Goal: Navigation & Orientation: Find specific page/section

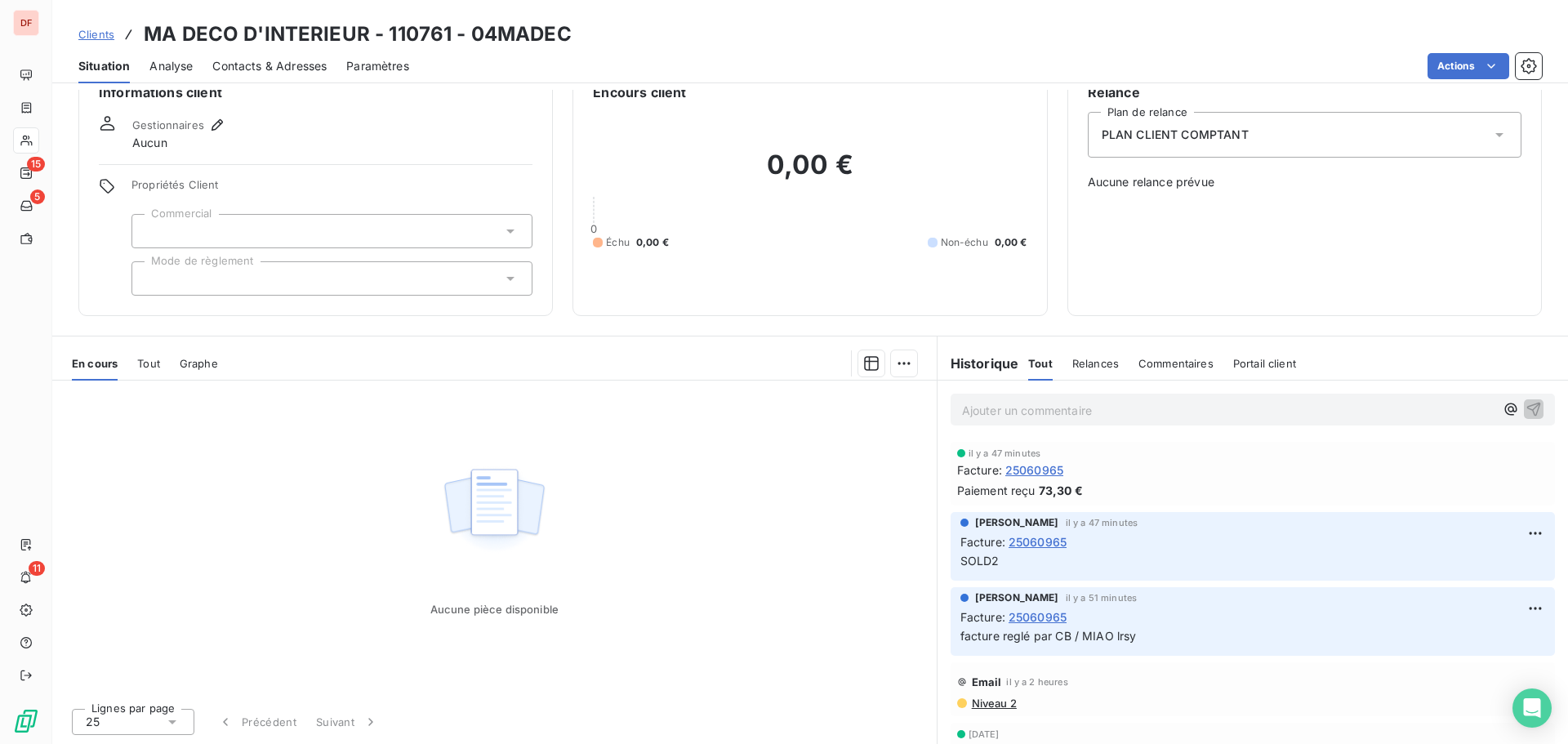
scroll to position [46, 0]
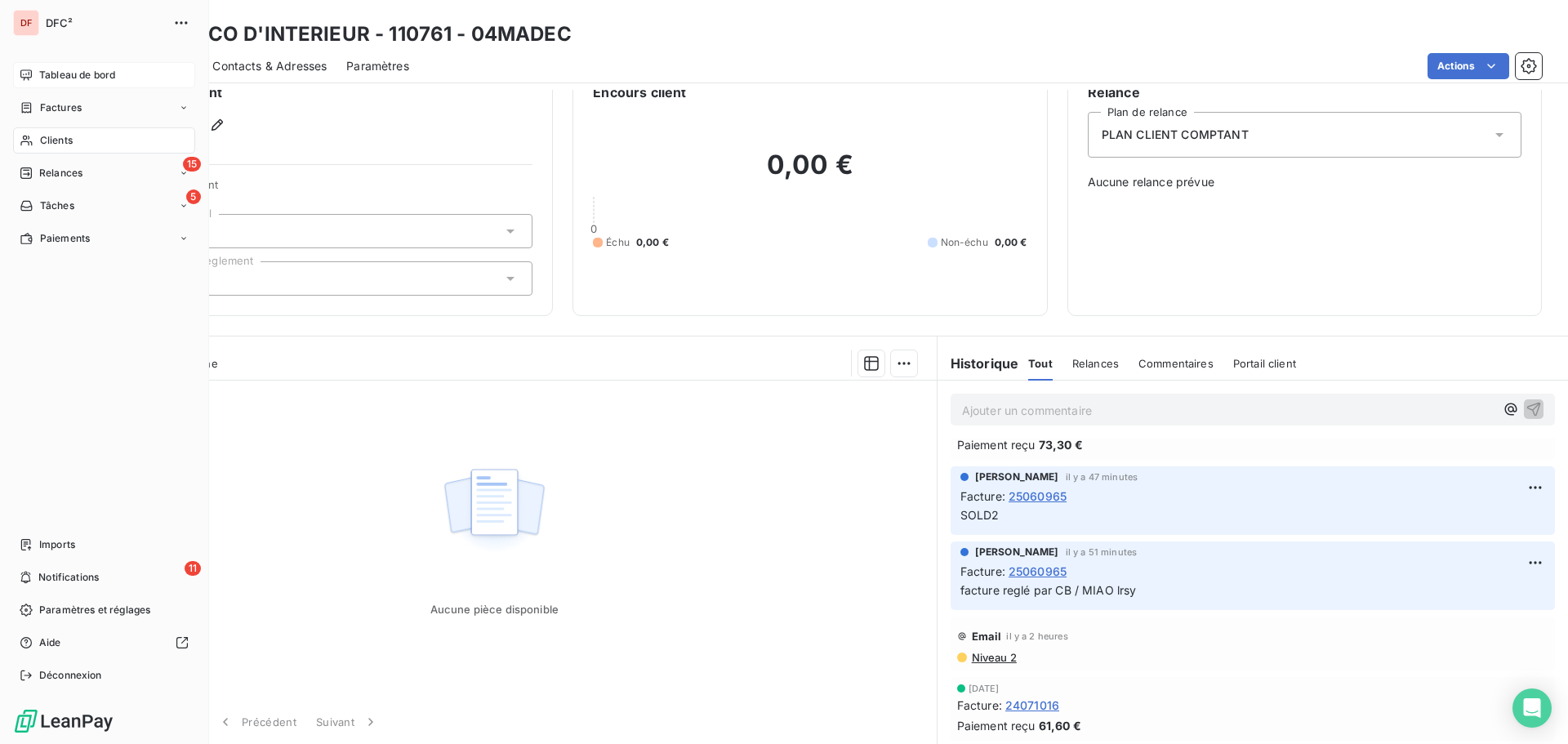
click at [51, 85] on div "Tableau de bord" at bounding box center [104, 75] width 183 height 26
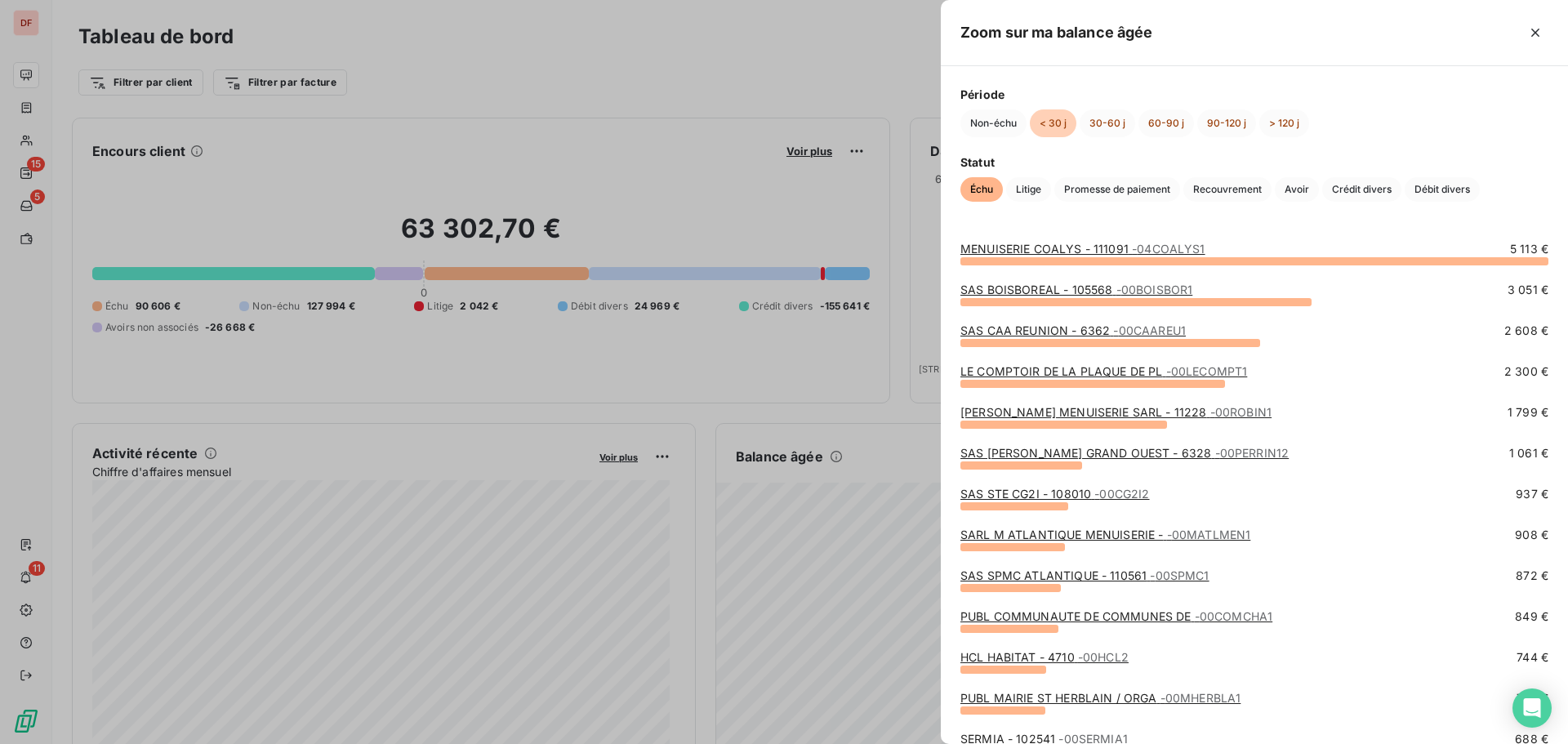
click at [817, 357] on div at bounding box center [784, 372] width 1568 height 744
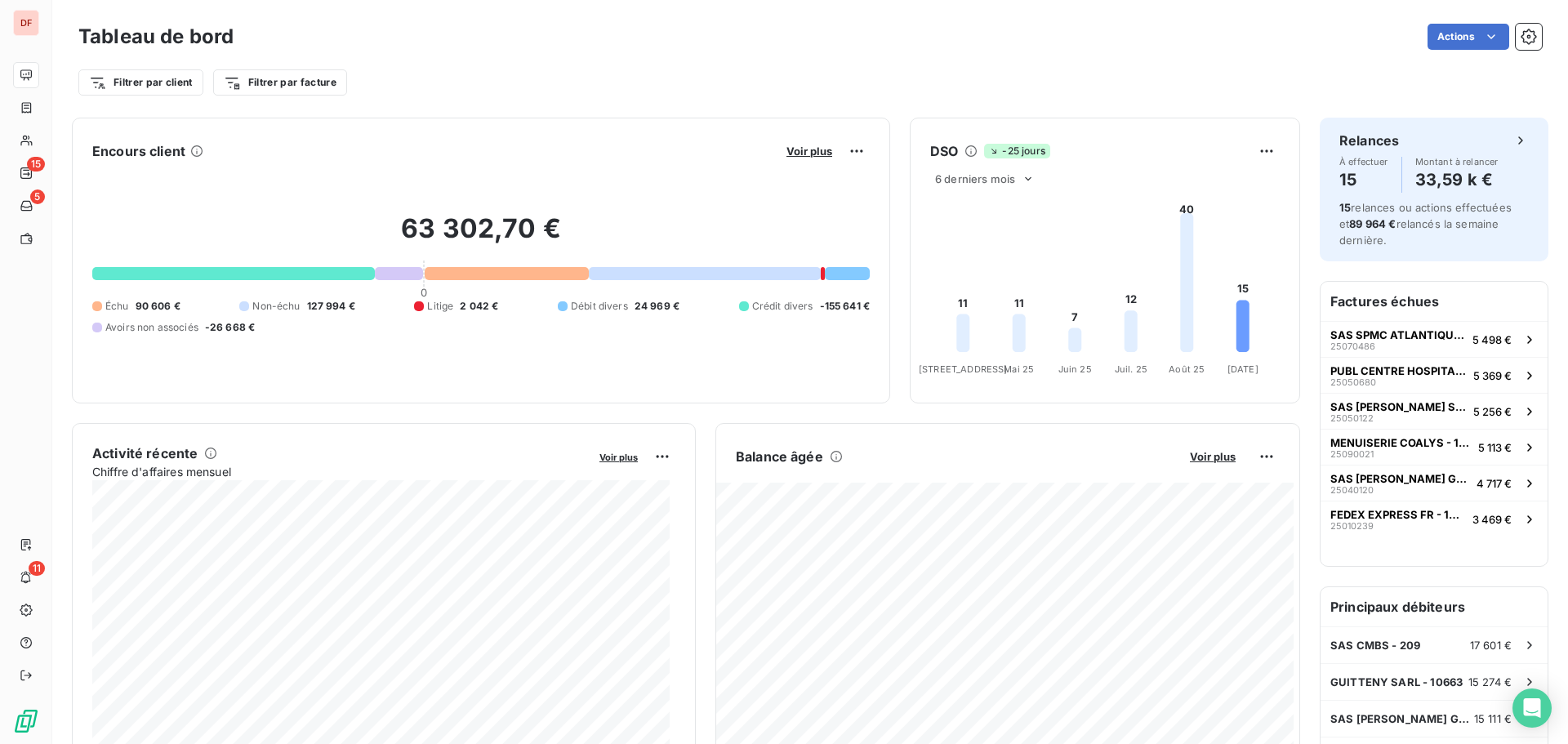
click at [1020, 149] on span "-25 jours" at bounding box center [1017, 151] width 65 height 15
click at [1046, 157] on div "-25 jours" at bounding box center [1116, 151] width 263 height 15
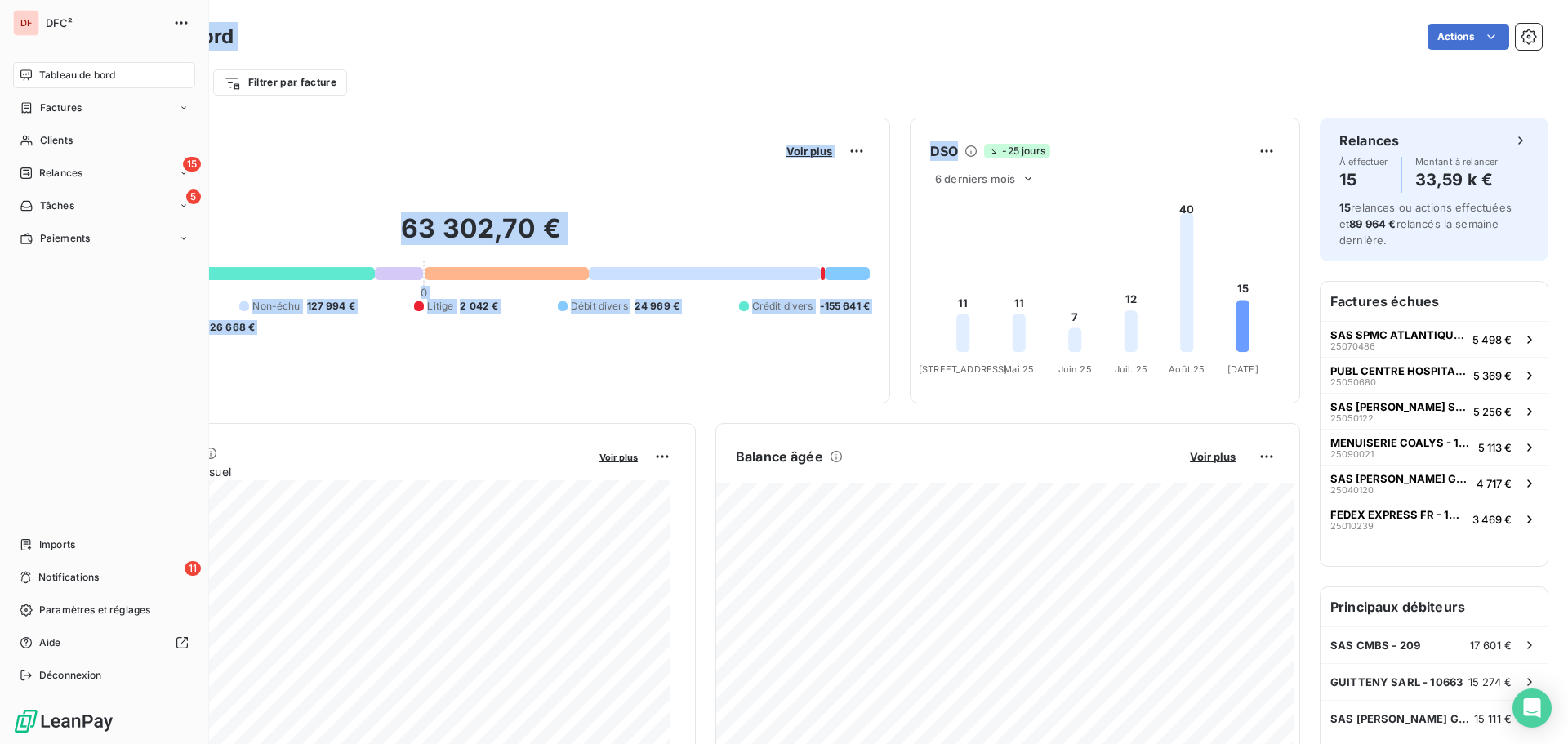
drag, startPoint x: 1053, startPoint y: 155, endPoint x: 0, endPoint y: 9, distance: 1063.1
click at [0, 9] on div "DF DFC² Tableau de bord Factures Clients 15 Relances 5 Tâches Paiements Imports…" at bounding box center [784, 372] width 1568 height 744
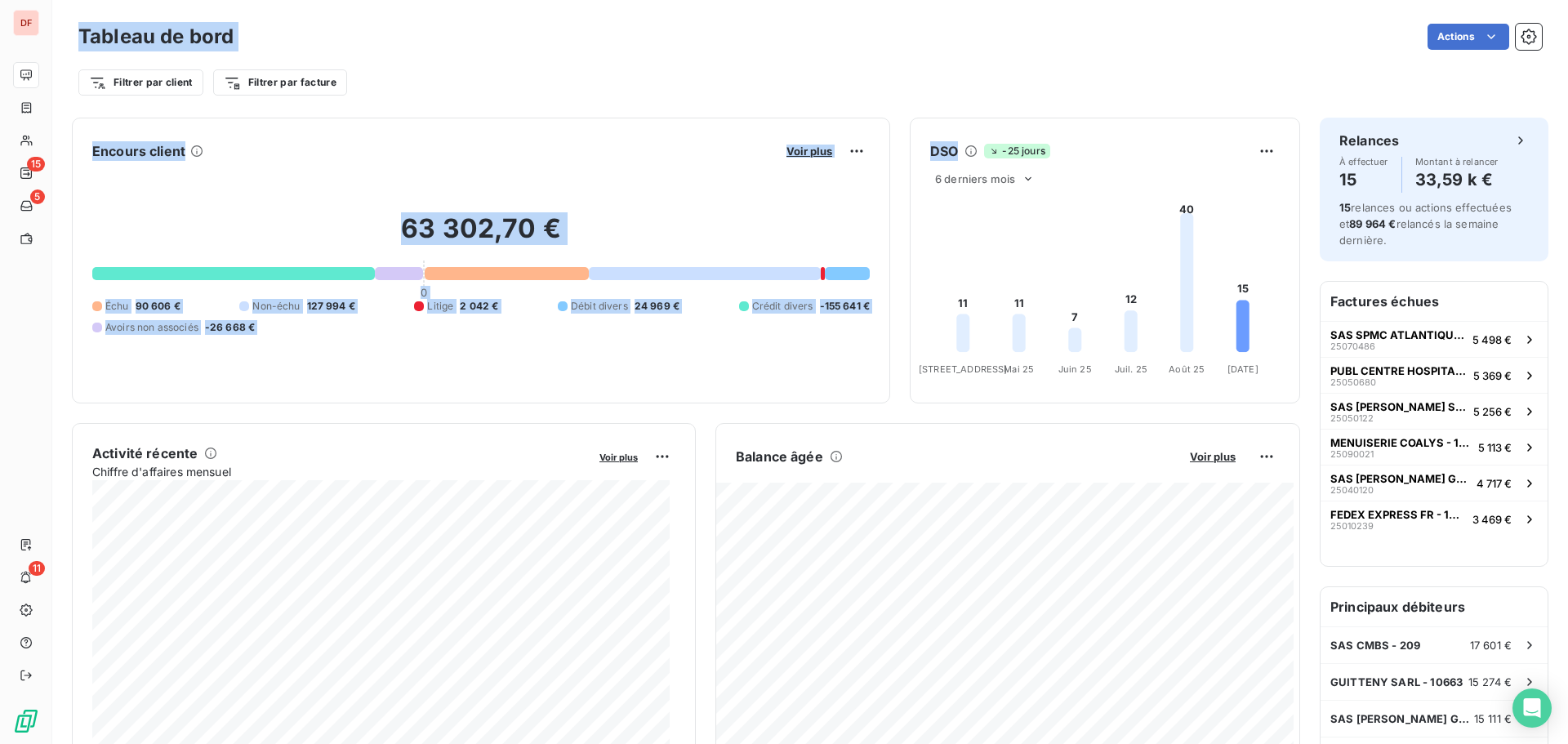
click at [518, 85] on div "Filtrer par client Filtrer par facture" at bounding box center [811, 83] width 1464 height 31
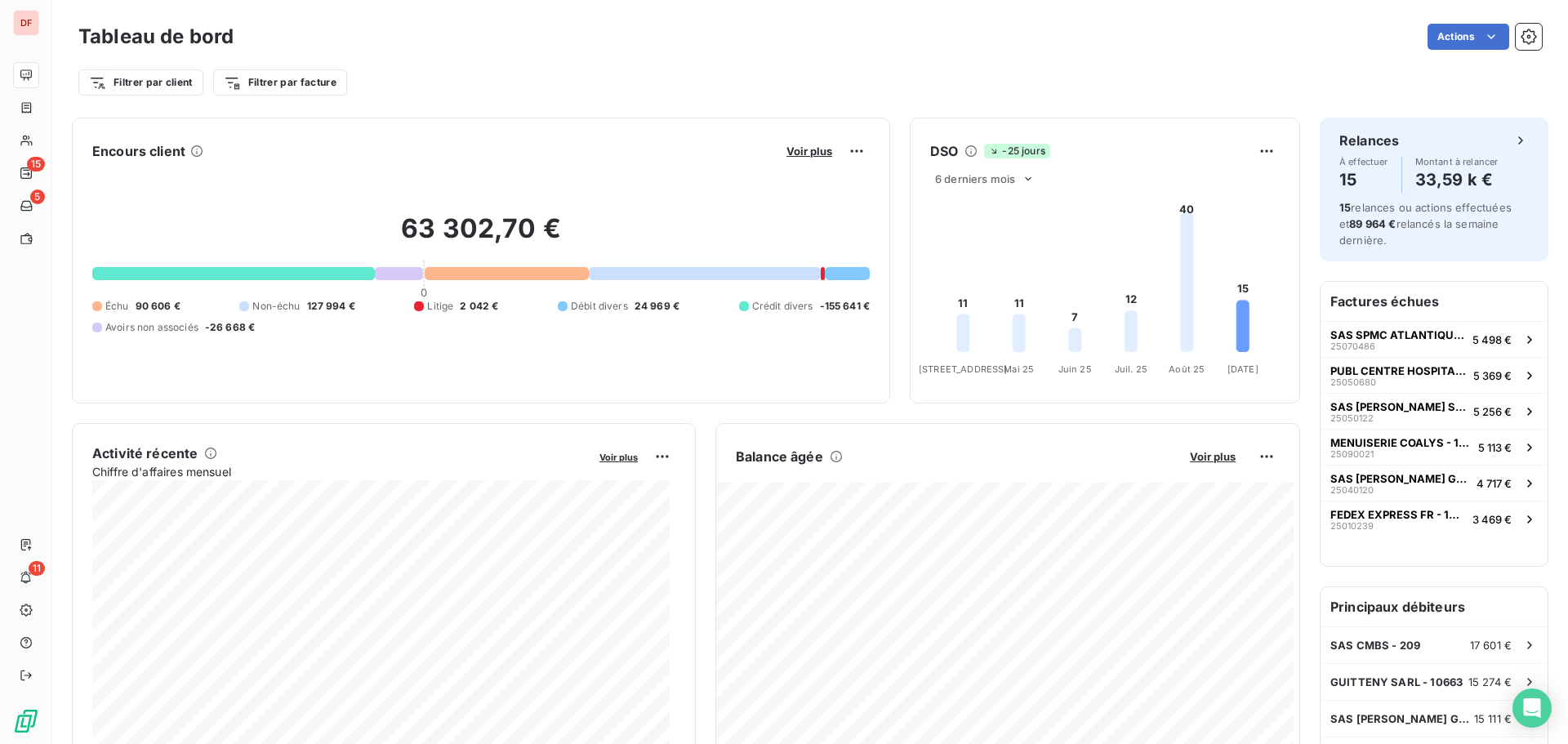
click at [213, 47] on h3 "Tableau de bord" at bounding box center [156, 37] width 155 height 29
click at [219, 39] on h3 "Tableau de bord" at bounding box center [156, 37] width 155 height 29
